Goal: Find specific fact: Find specific page/section

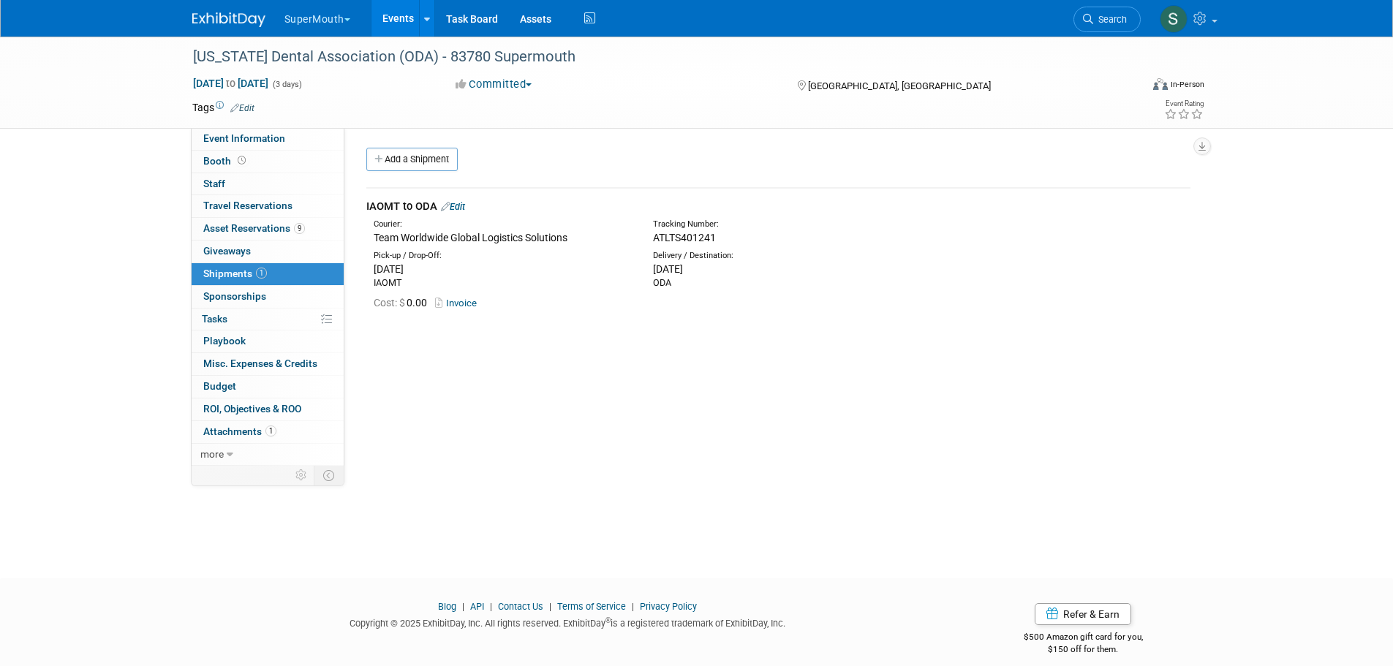
click at [319, 19] on button "SuperMouth" at bounding box center [326, 16] width 86 height 32
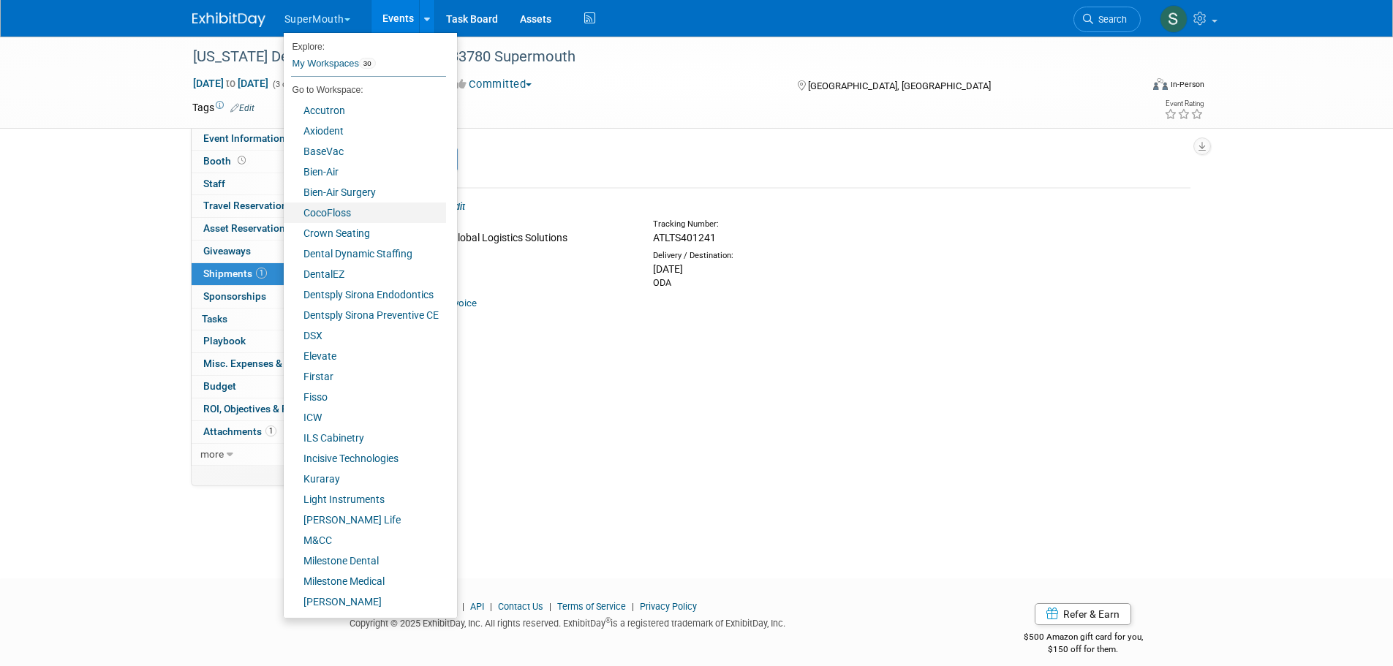
click at [344, 210] on link "CocoFloss" at bounding box center [365, 213] width 162 height 20
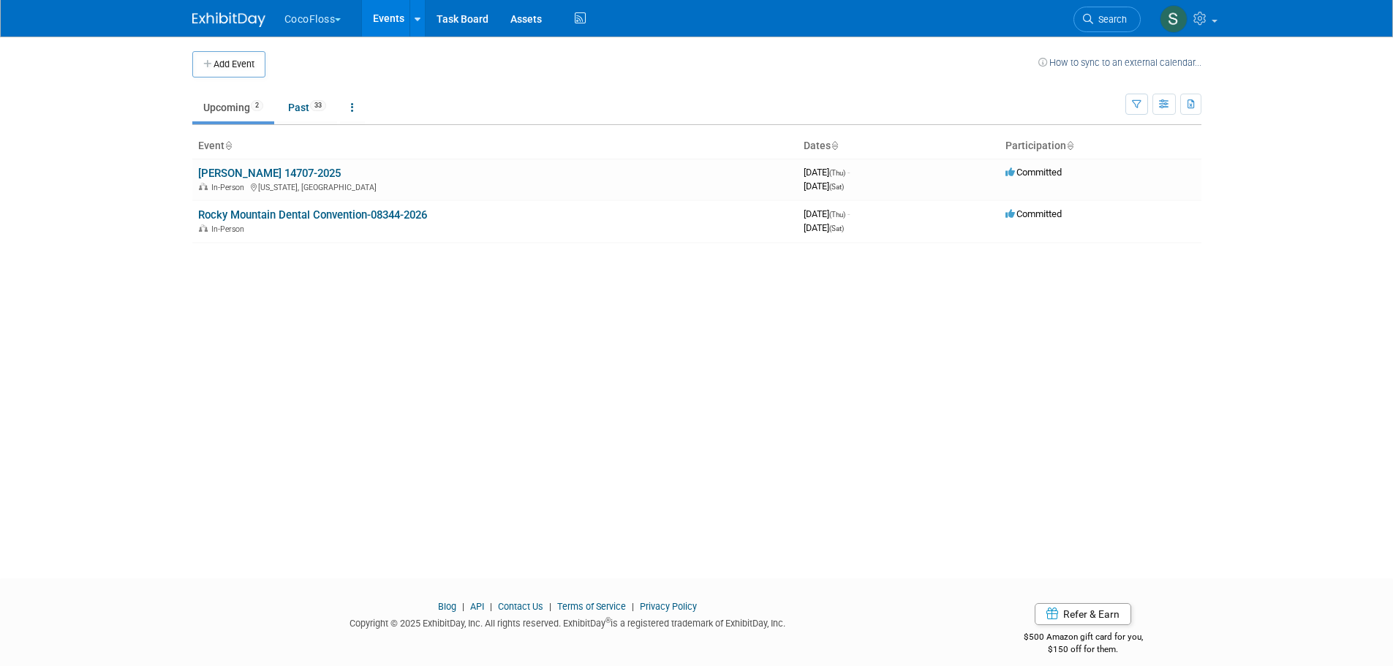
click at [276, 165] on td "ADA SmileCon 14707-2025 In-Person Washington, DC" at bounding box center [495, 180] width 606 height 42
click at [284, 173] on link "ADA SmileCon 14707-2025" at bounding box center [269, 173] width 143 height 13
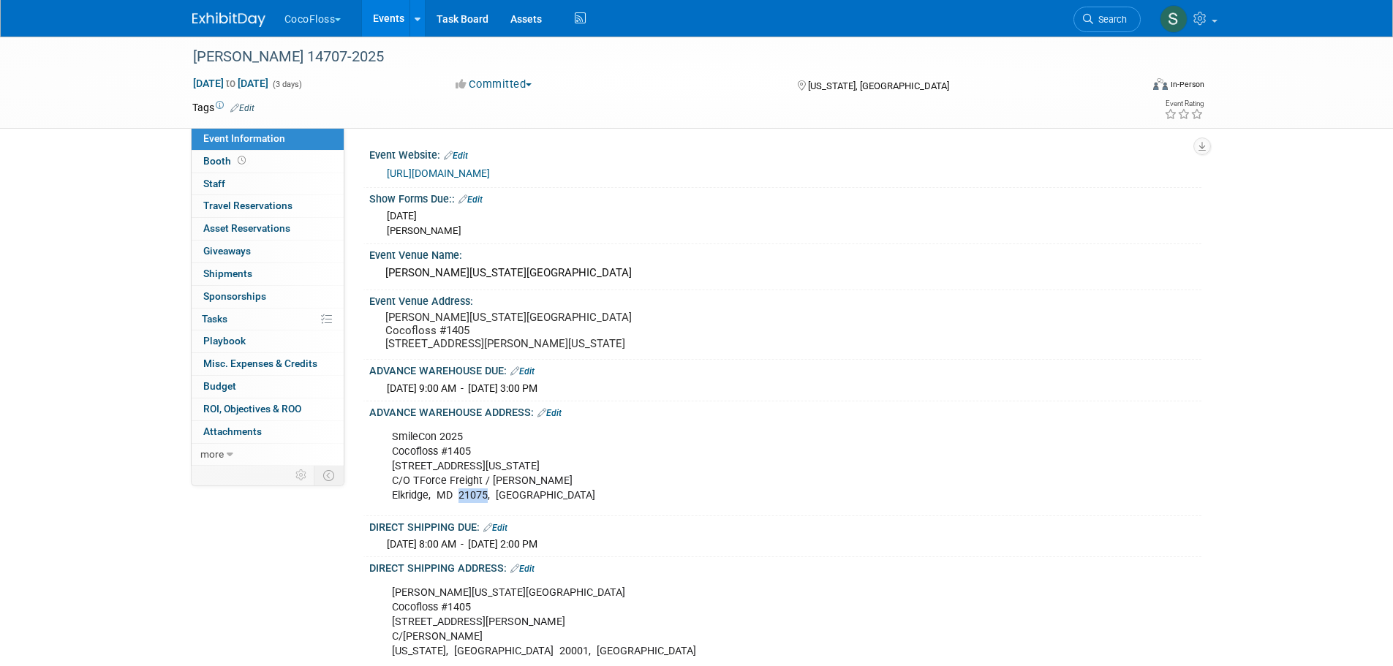
drag, startPoint x: 456, startPoint y: 521, endPoint x: 487, endPoint y: 524, distance: 30.9
click at [487, 511] on div "SmileCon 2025 Cocofloss #1405 6571 Washington Blvd C/O TForce Freight / Freeman…" at bounding box center [711, 467] width 659 height 88
copy div "21075"
click at [318, 14] on button "CocoFloss" at bounding box center [321, 16] width 77 height 32
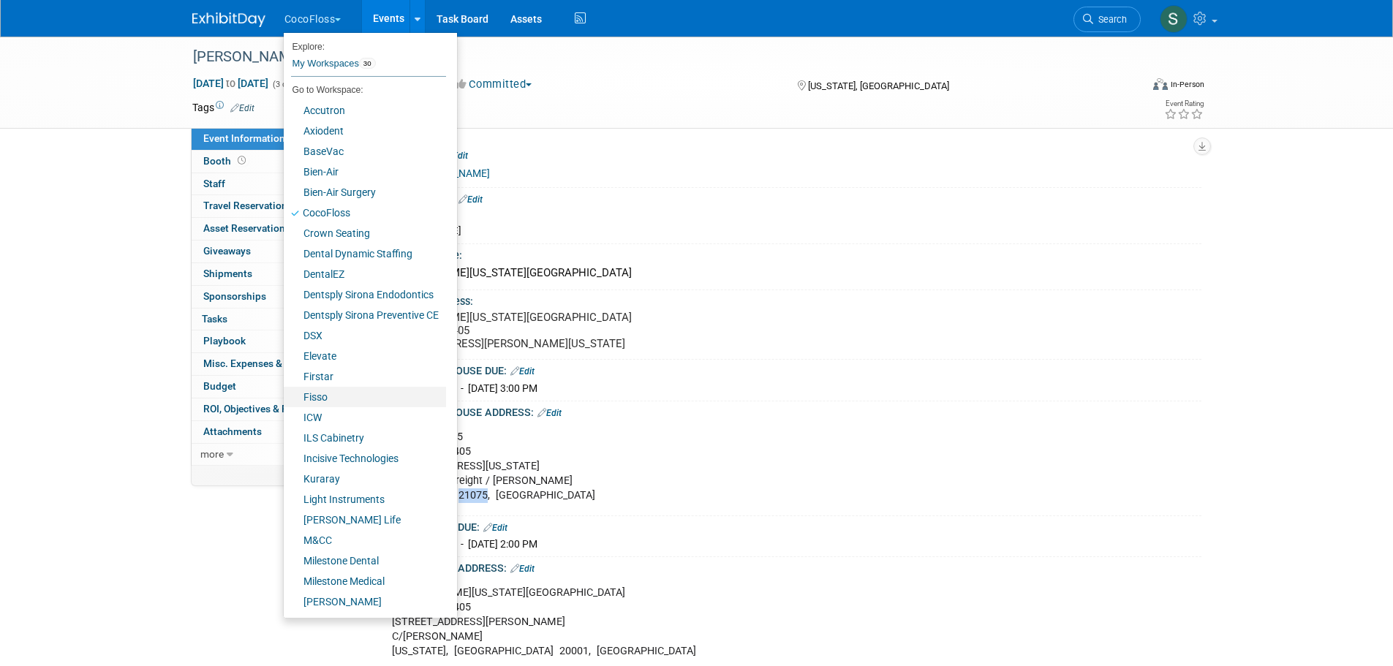
click at [338, 390] on link "Fisso" at bounding box center [365, 397] width 162 height 20
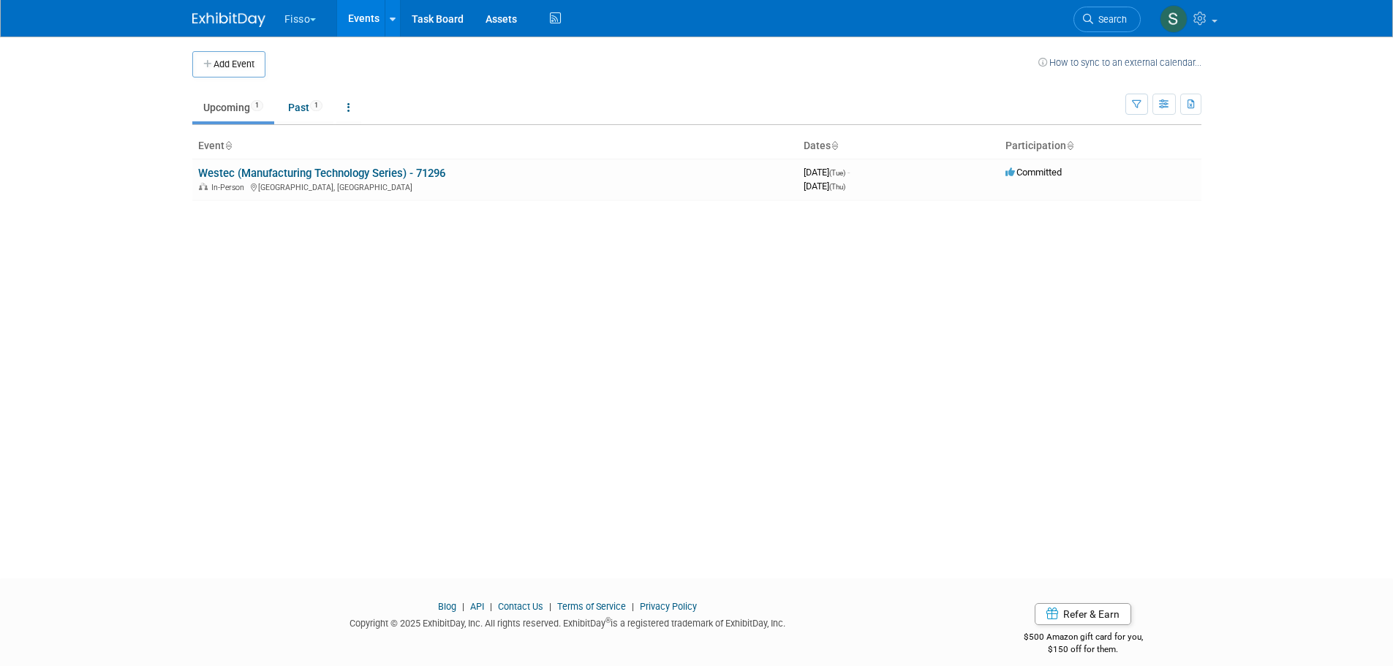
click at [332, 165] on td "Westec (Manufacturing Technology Series) - 71296 In-Person Anaheim, CA" at bounding box center [495, 180] width 606 height 42
click at [334, 168] on link "Westec (Manufacturing Technology Series) - 71296" at bounding box center [321, 173] width 247 height 13
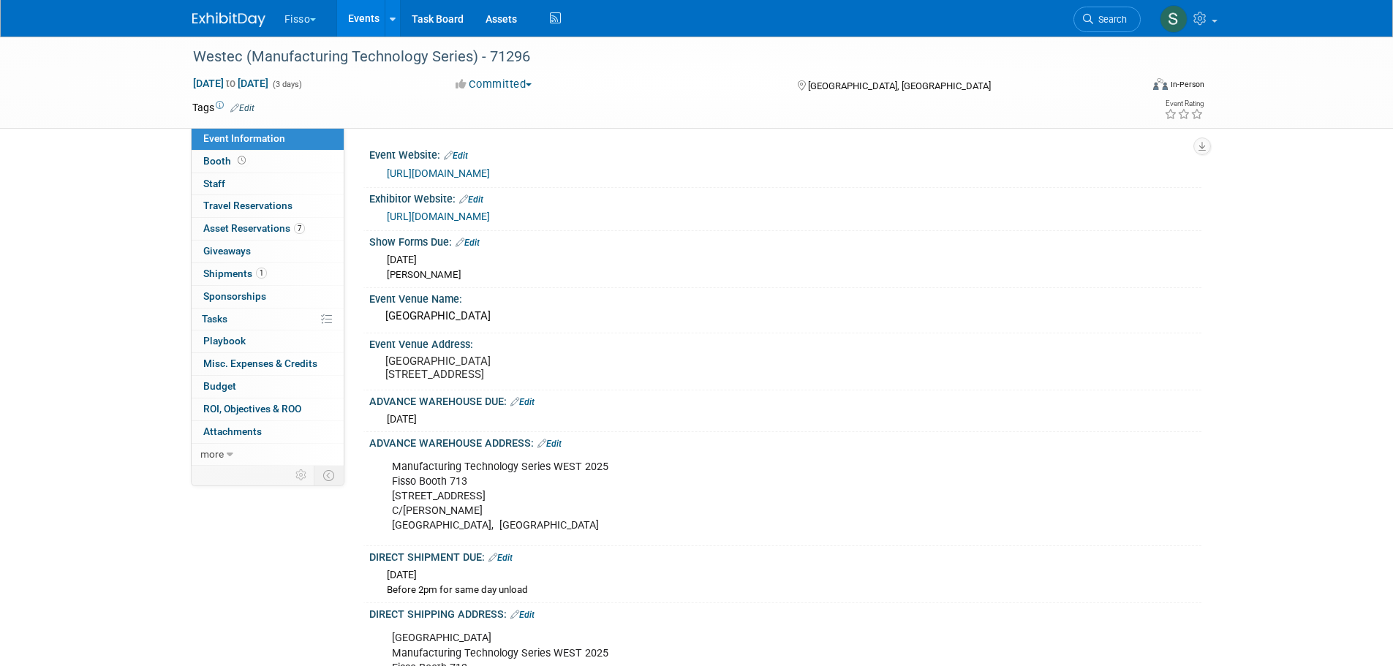
click at [413, 489] on div "Manufacturing Technology Series WEST 2025 Fisso Booth [STREET_ADDRESS][PERSON_N…" at bounding box center [711, 497] width 659 height 88
drag, startPoint x: 462, startPoint y: 538, endPoint x: 489, endPoint y: 538, distance: 27.8
click at [489, 538] on div "Manufacturing Technology Series WEST 2025 Fisso Booth [STREET_ADDRESS][PERSON_N…" at bounding box center [711, 497] width 659 height 88
copy div "92806"
